Goal: Task Accomplishment & Management: Manage account settings

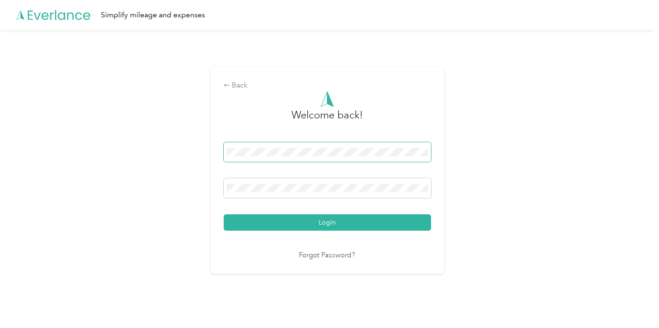
click at [316, 157] on span at bounding box center [327, 152] width 207 height 20
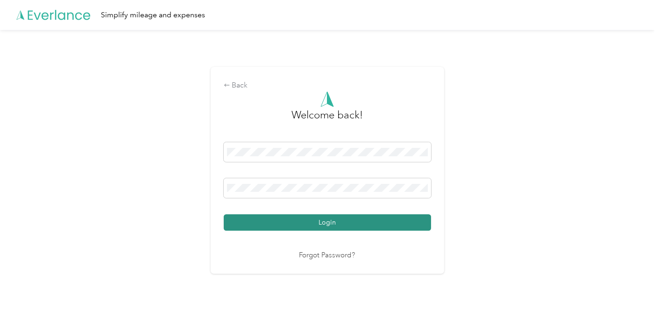
click at [327, 216] on button "Login" at bounding box center [327, 222] width 207 height 16
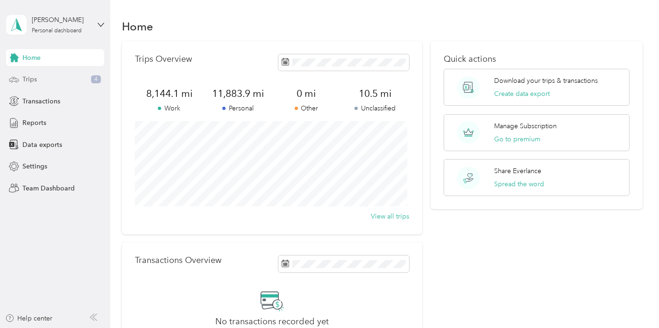
click at [46, 85] on div "Trips 4" at bounding box center [55, 79] width 98 height 17
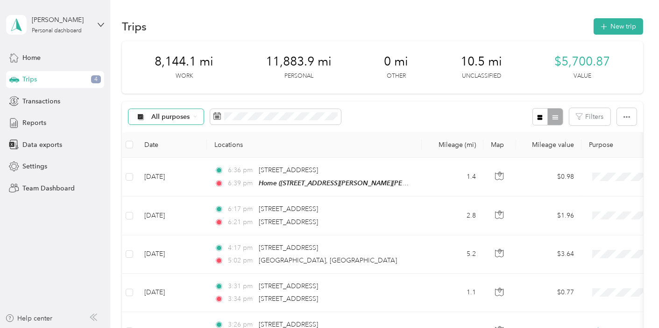
click at [196, 115] on icon at bounding box center [195, 116] width 4 height 4
click at [452, 112] on div "All purposes Filters" at bounding box center [383, 116] width 522 height 30
click at [533, 114] on button "button" at bounding box center [541, 116] width 16 height 17
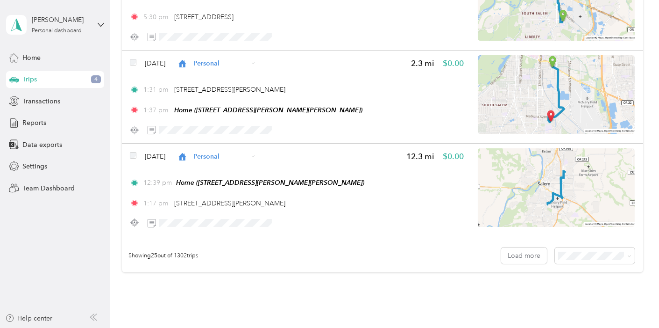
scroll to position [2287, 0]
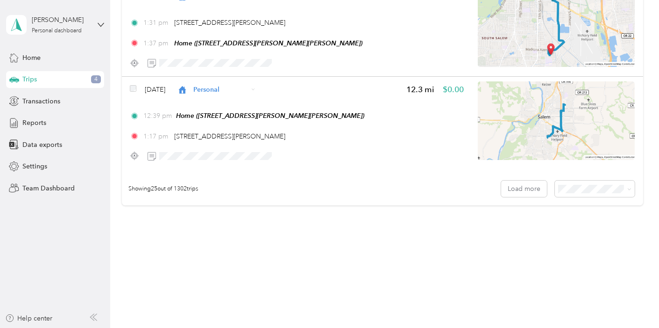
click at [575, 217] on li "50 per load" at bounding box center [592, 214] width 80 height 16
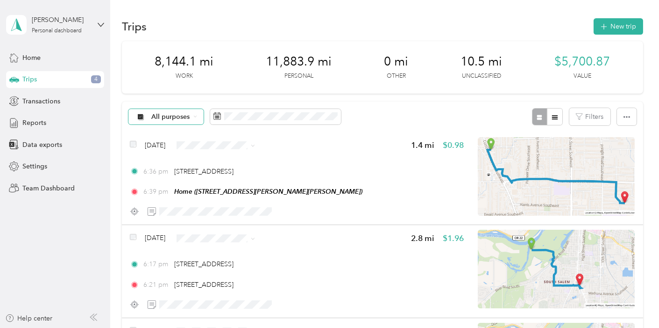
click at [188, 114] on span "All purposes" at bounding box center [170, 117] width 39 height 7
click at [158, 167] on span "Work" at bounding box center [195, 166] width 86 height 10
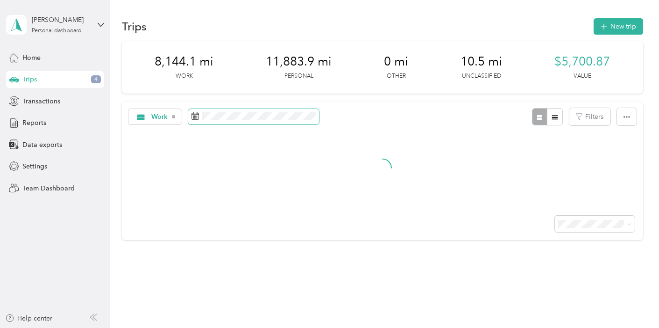
click at [219, 121] on span at bounding box center [253, 117] width 131 height 16
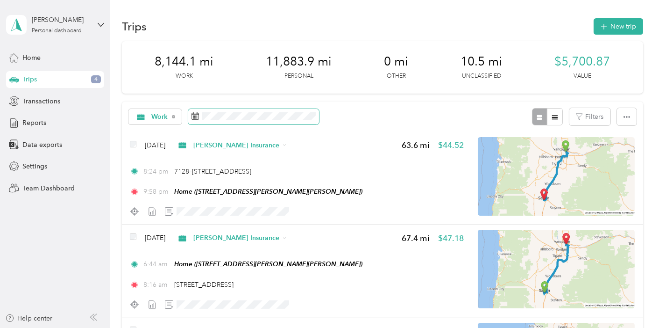
click at [219, 120] on span at bounding box center [253, 117] width 131 height 16
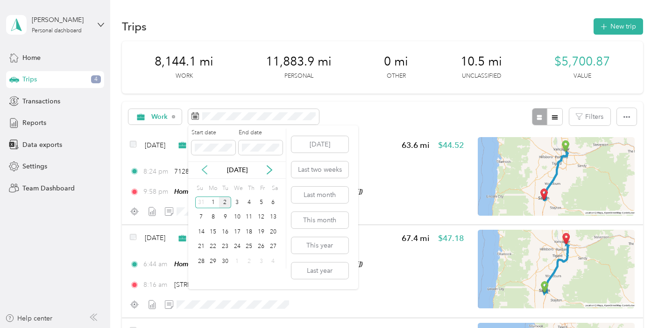
click at [201, 170] on icon at bounding box center [204, 169] width 9 height 9
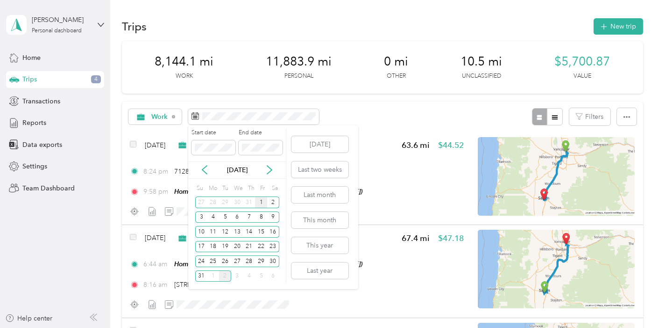
click at [263, 200] on div "1" at bounding box center [261, 202] width 12 height 12
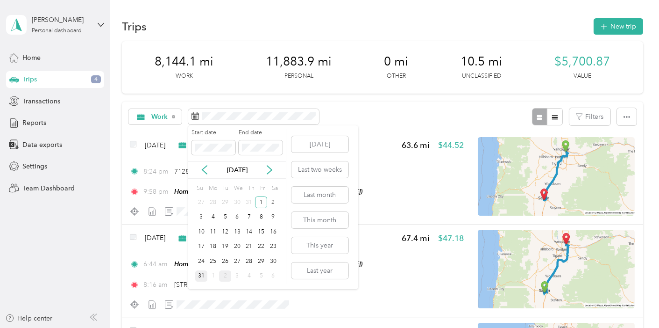
click at [201, 276] on div "31" at bounding box center [201, 276] width 12 height 12
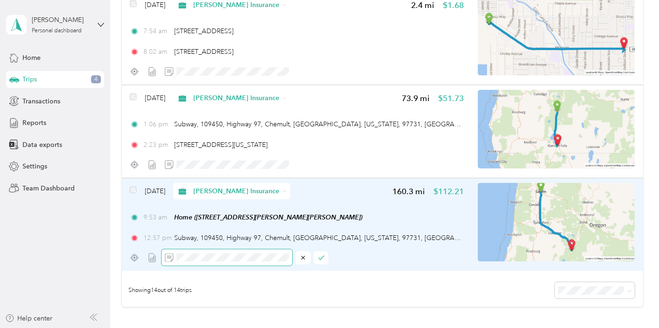
scroll to position [0, 17]
click at [325, 254] on button "button" at bounding box center [321, 257] width 15 height 13
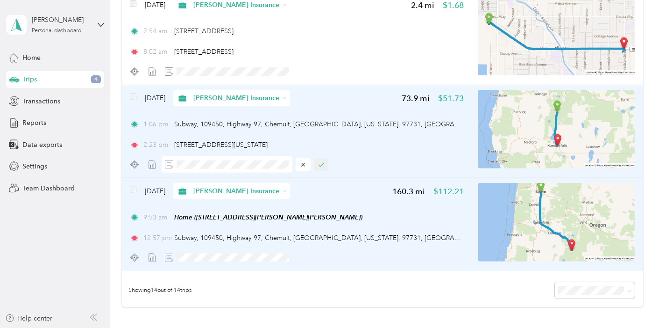
click at [324, 163] on icon "button" at bounding box center [321, 165] width 5 height 4
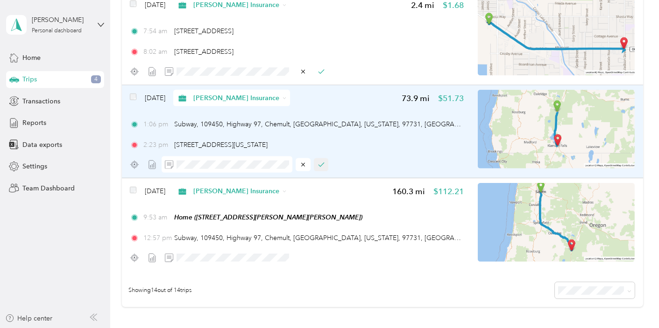
scroll to position [0, 0]
click at [318, 162] on icon "button" at bounding box center [321, 164] width 7 height 7
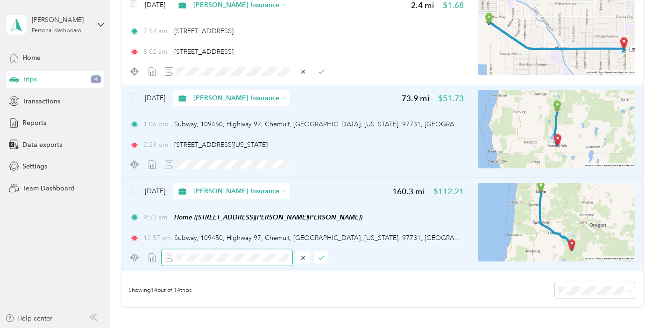
scroll to position [0, 64]
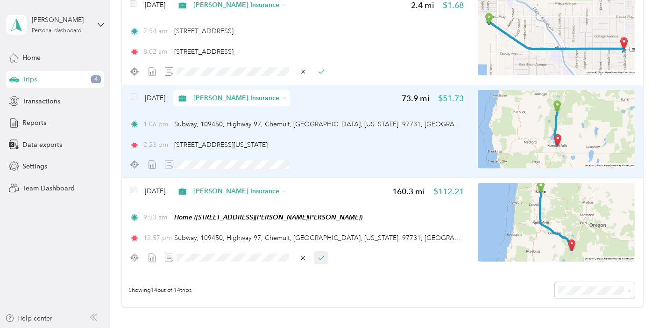
click at [316, 256] on button "button" at bounding box center [321, 257] width 15 height 13
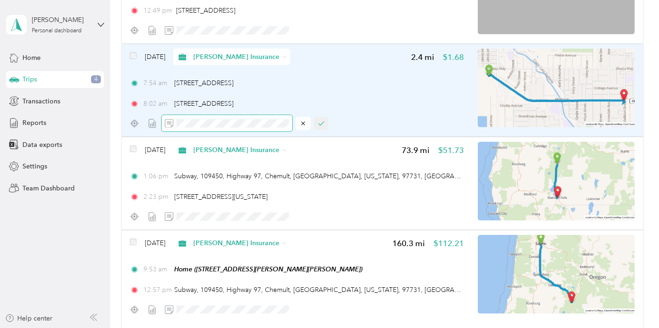
scroll to position [0, 23]
click at [322, 122] on icon "button" at bounding box center [321, 124] width 5 height 4
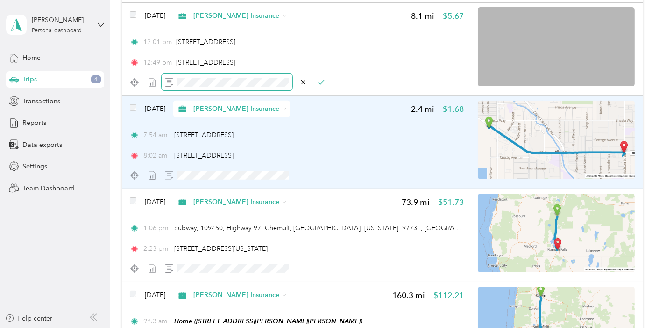
scroll to position [0, 20]
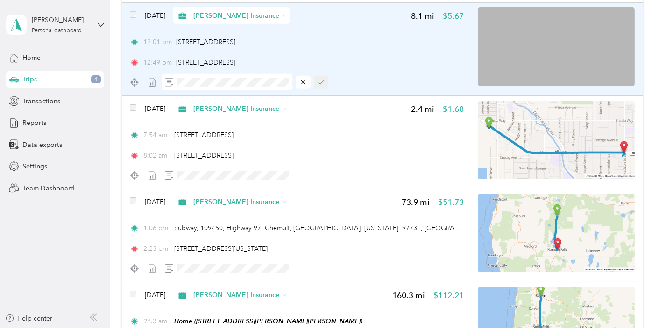
click at [324, 82] on icon "button" at bounding box center [321, 82] width 7 height 7
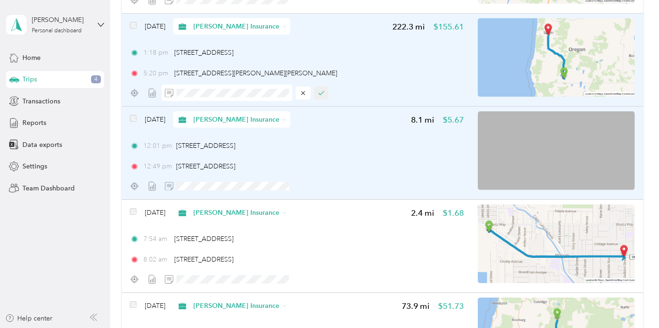
click at [321, 86] on button "button" at bounding box center [321, 92] width 15 height 13
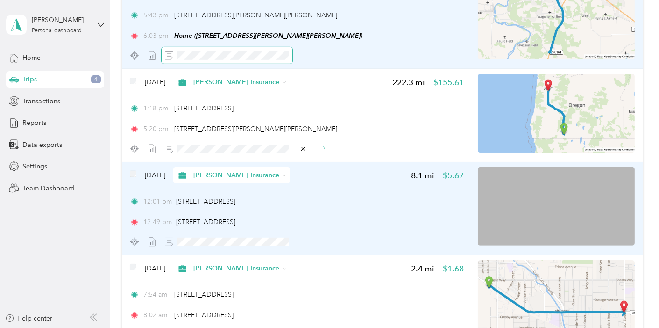
scroll to position [851, 0]
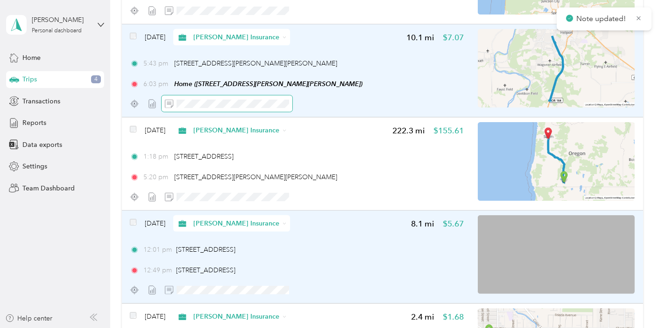
click at [272, 95] on span at bounding box center [227, 103] width 131 height 16
click at [316, 101] on button "button" at bounding box center [321, 103] width 15 height 13
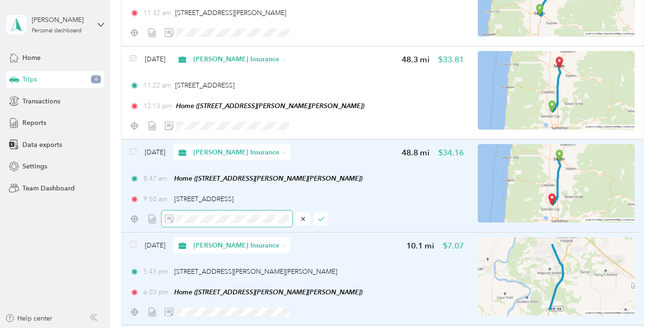
scroll to position [0, 51]
click at [325, 214] on button "button" at bounding box center [321, 218] width 15 height 13
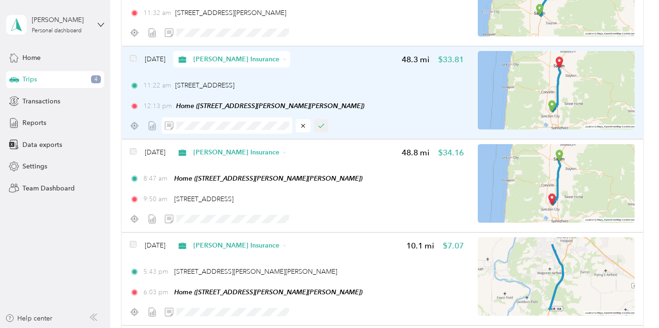
scroll to position [0, 0]
click at [324, 122] on icon "button" at bounding box center [321, 125] width 7 height 7
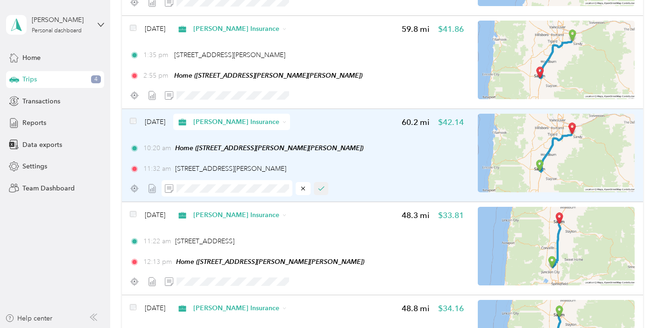
click at [324, 182] on button "button" at bounding box center [321, 188] width 15 height 13
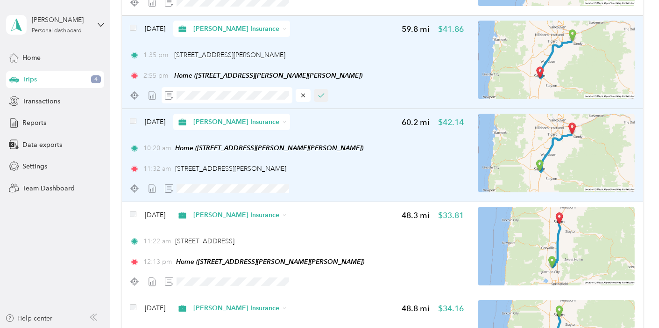
click at [316, 95] on button "button" at bounding box center [321, 95] width 15 height 13
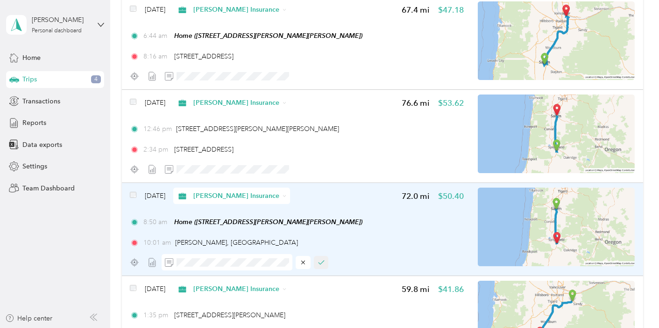
click at [321, 259] on icon "button" at bounding box center [321, 262] width 7 height 7
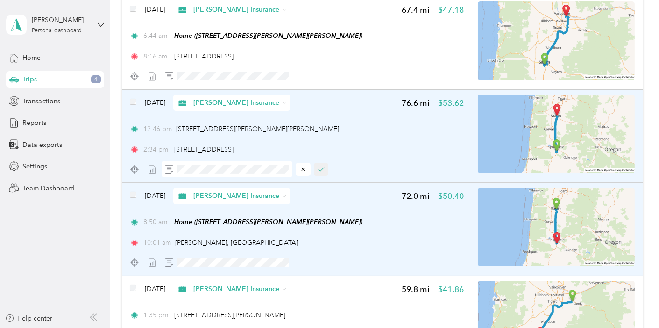
click at [322, 174] on button "button" at bounding box center [321, 169] width 15 height 13
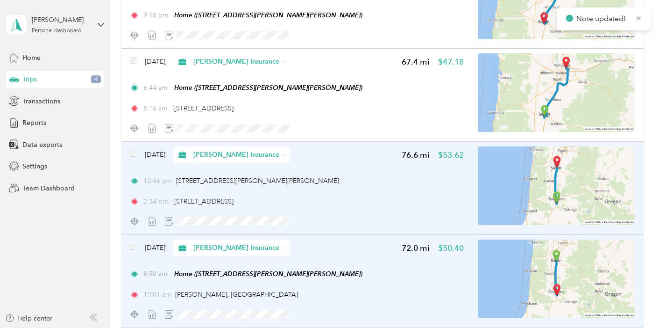
scroll to position [124, 0]
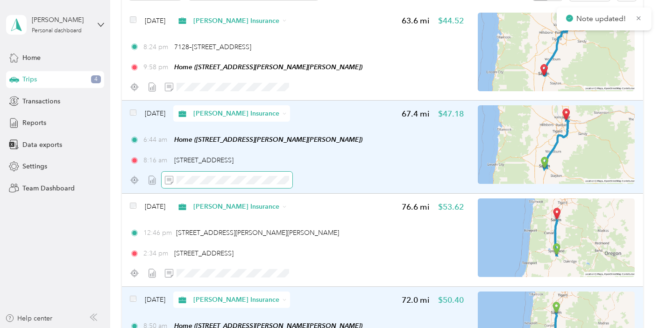
click at [257, 186] on span at bounding box center [227, 180] width 131 height 16
click at [253, 184] on span at bounding box center [227, 180] width 131 height 16
click at [263, 173] on span at bounding box center [227, 180] width 131 height 16
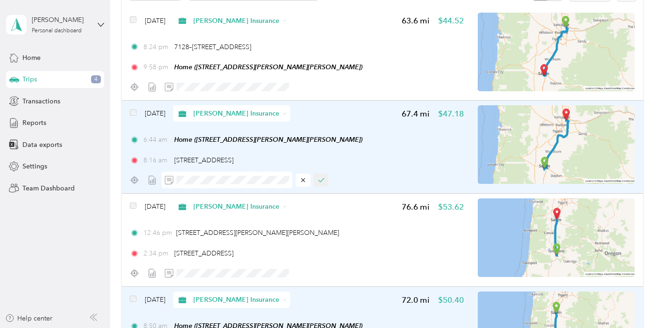
click at [323, 179] on icon "button" at bounding box center [321, 180] width 7 height 7
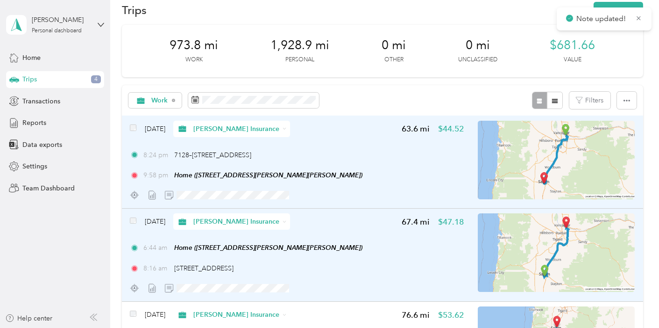
scroll to position [0, 0]
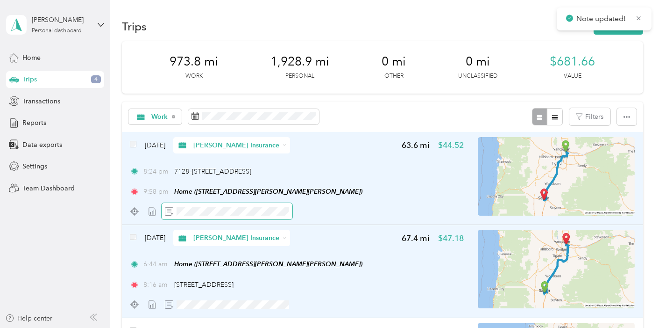
click at [227, 215] on span at bounding box center [227, 211] width 131 height 16
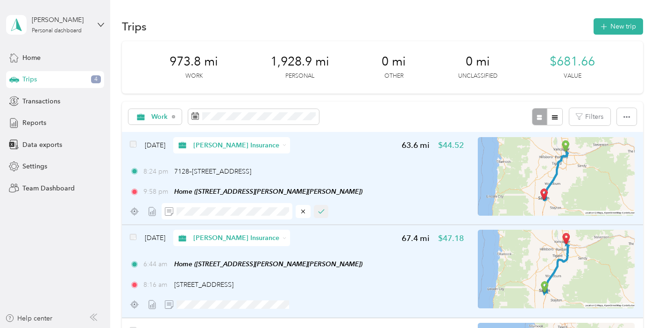
click at [321, 212] on icon "button" at bounding box center [321, 211] width 5 height 4
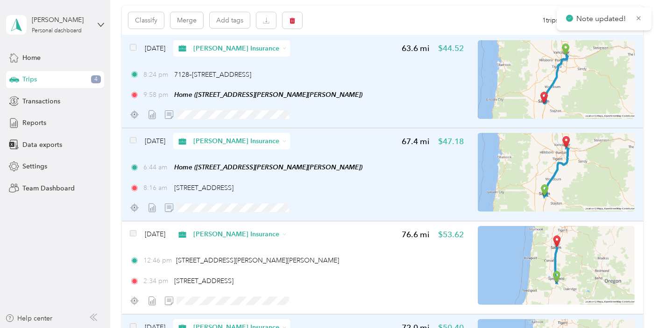
scroll to position [104, 0]
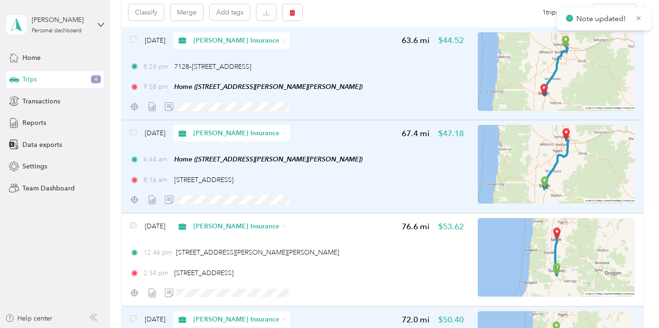
click at [133, 136] on span at bounding box center [133, 133] width 7 height 10
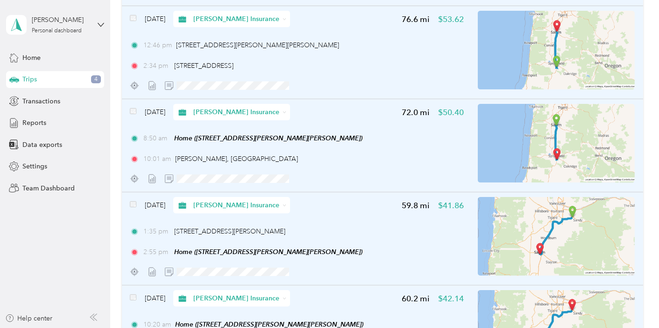
scroll to position [311, 0]
click at [137, 202] on div "[DATE] [PERSON_NAME] Insurance" at bounding box center [210, 204] width 160 height 16
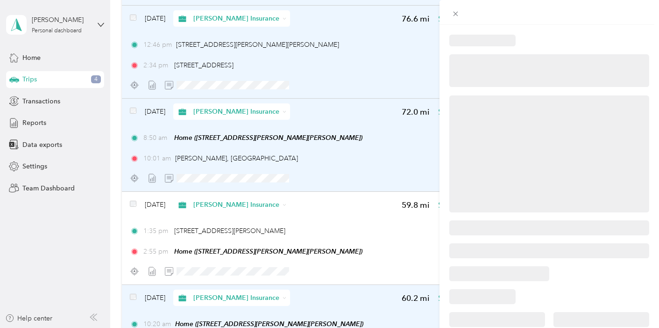
click at [135, 202] on div at bounding box center [329, 164] width 659 height 328
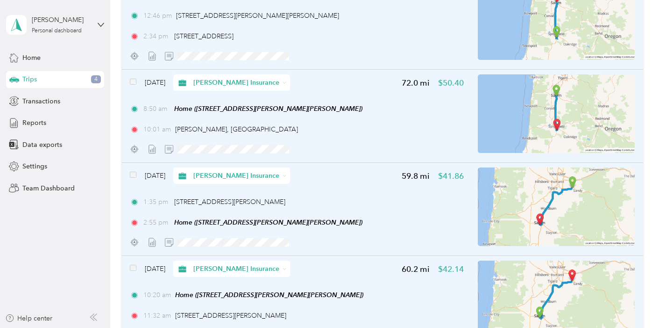
scroll to position [363, 0]
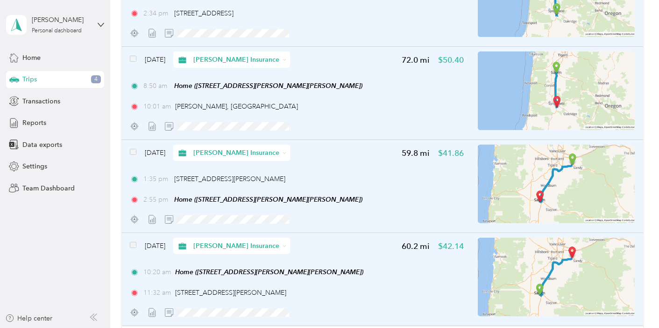
click at [135, 238] on div "[DATE] [PERSON_NAME] Insurance" at bounding box center [210, 245] width 160 height 16
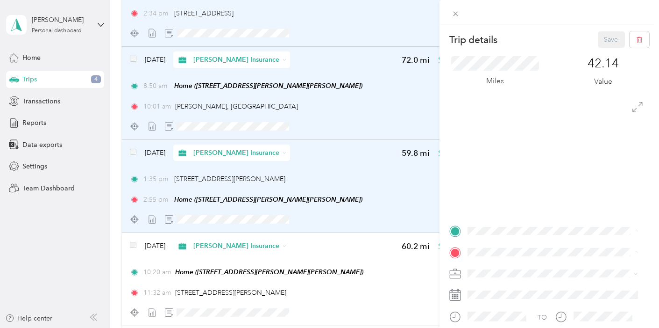
click at [135, 240] on div "Trip details Save This trip cannot be edited because it is either under review,…" at bounding box center [329, 164] width 659 height 328
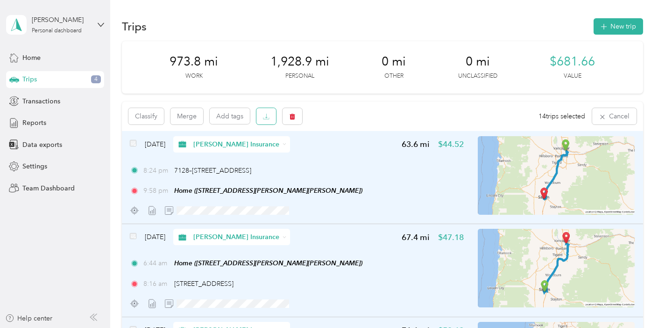
click at [270, 112] on button "button" at bounding box center [267, 116] width 20 height 16
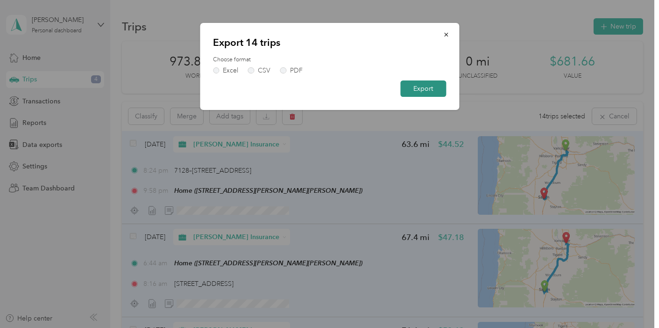
click at [439, 89] on button "Export" at bounding box center [424, 88] width 46 height 16
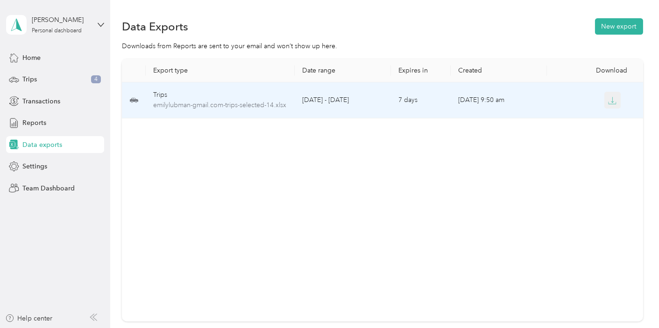
click at [613, 100] on icon "button" at bounding box center [612, 100] width 8 height 8
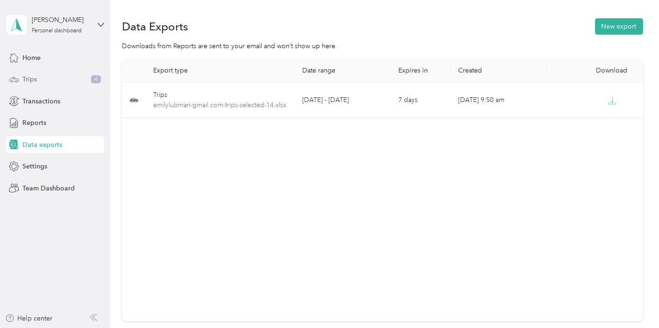
click at [80, 80] on div "Trips 4" at bounding box center [55, 79] width 98 height 17
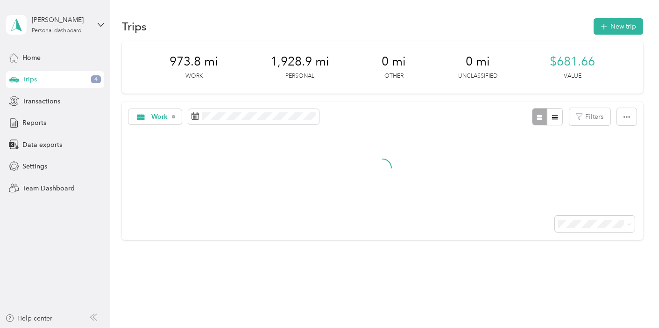
click at [427, 23] on div "Trips New trip" at bounding box center [383, 26] width 522 height 20
click at [95, 24] on div "[PERSON_NAME] Personal dashboard" at bounding box center [55, 24] width 98 height 33
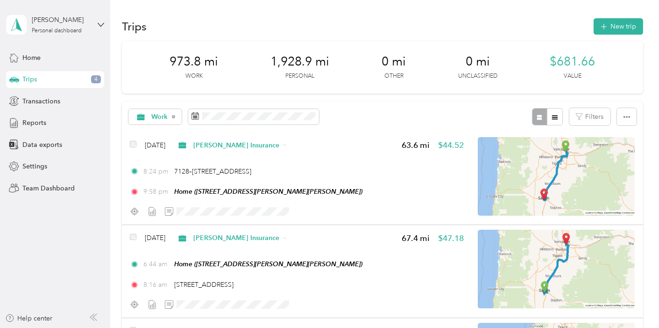
click at [45, 75] on div "Log out" at bounding box center [32, 74] width 36 height 10
